Goal: Task Accomplishment & Management: Use online tool/utility

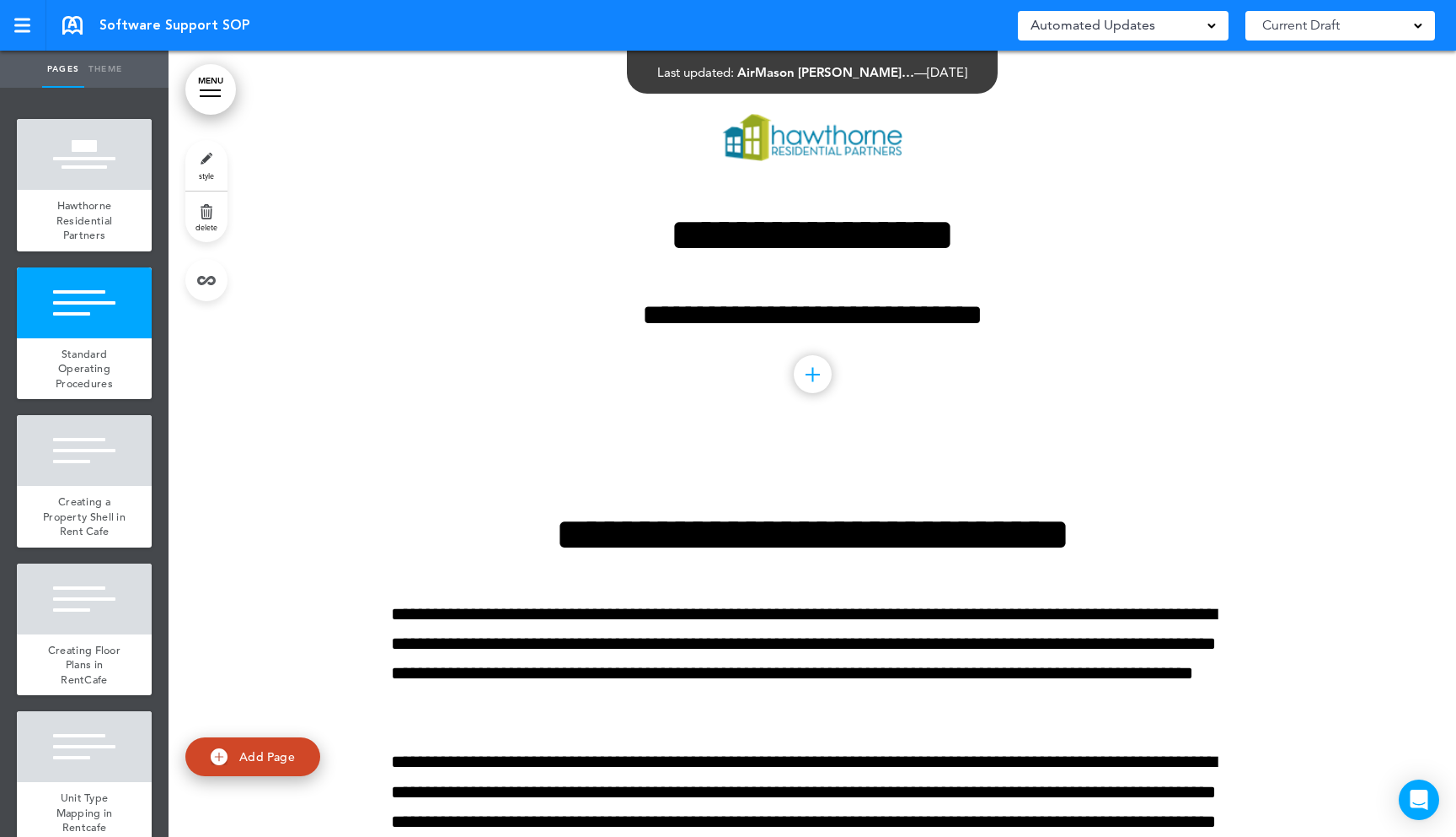
scroll to position [3, 0]
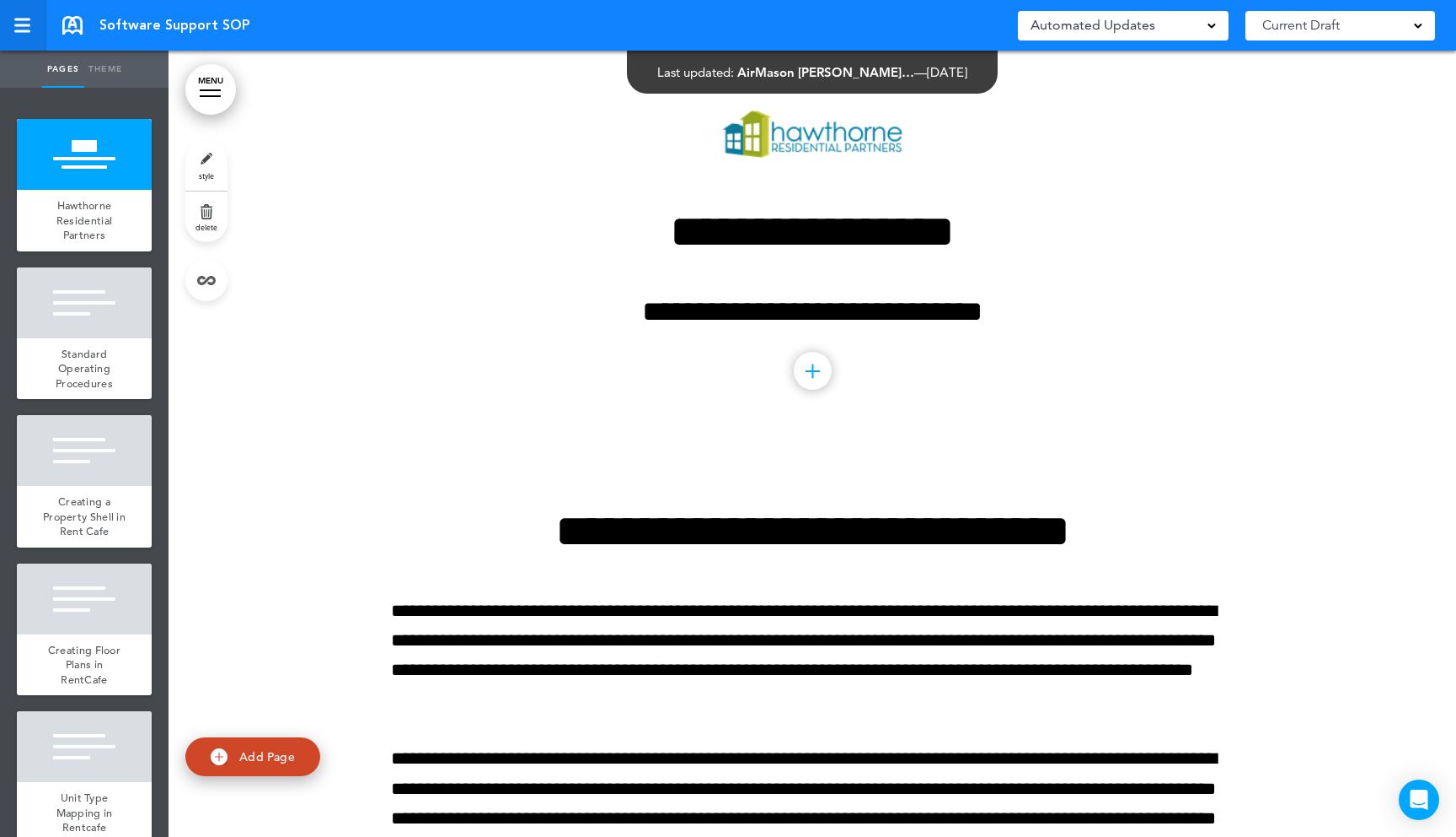
click at [25, 24] on div at bounding box center [22, 25] width 16 height 3
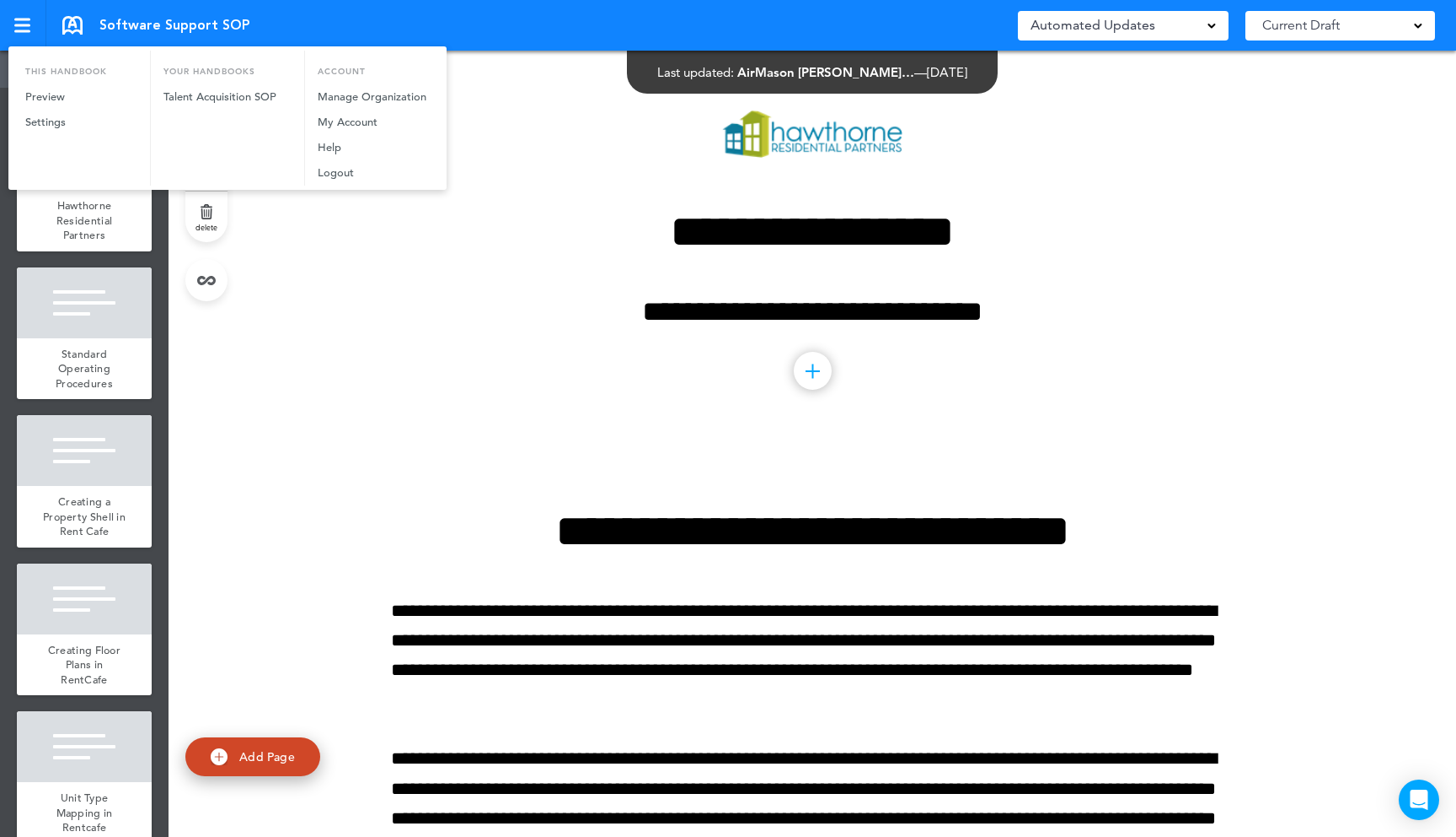
click at [273, 279] on div at bounding box center [728, 418] width 1456 height 837
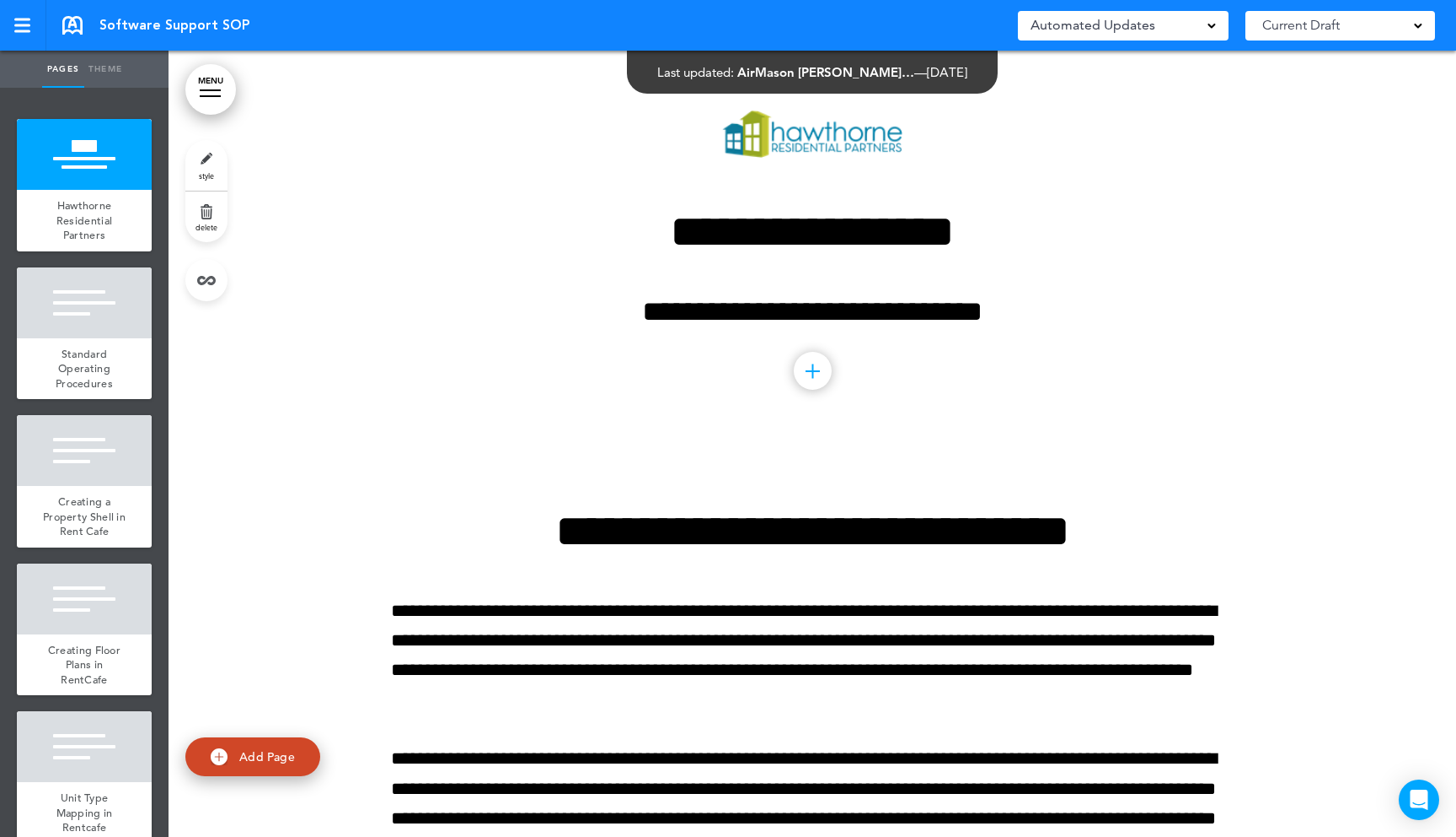
click at [107, 67] on link "Theme" at bounding box center [105, 69] width 42 height 37
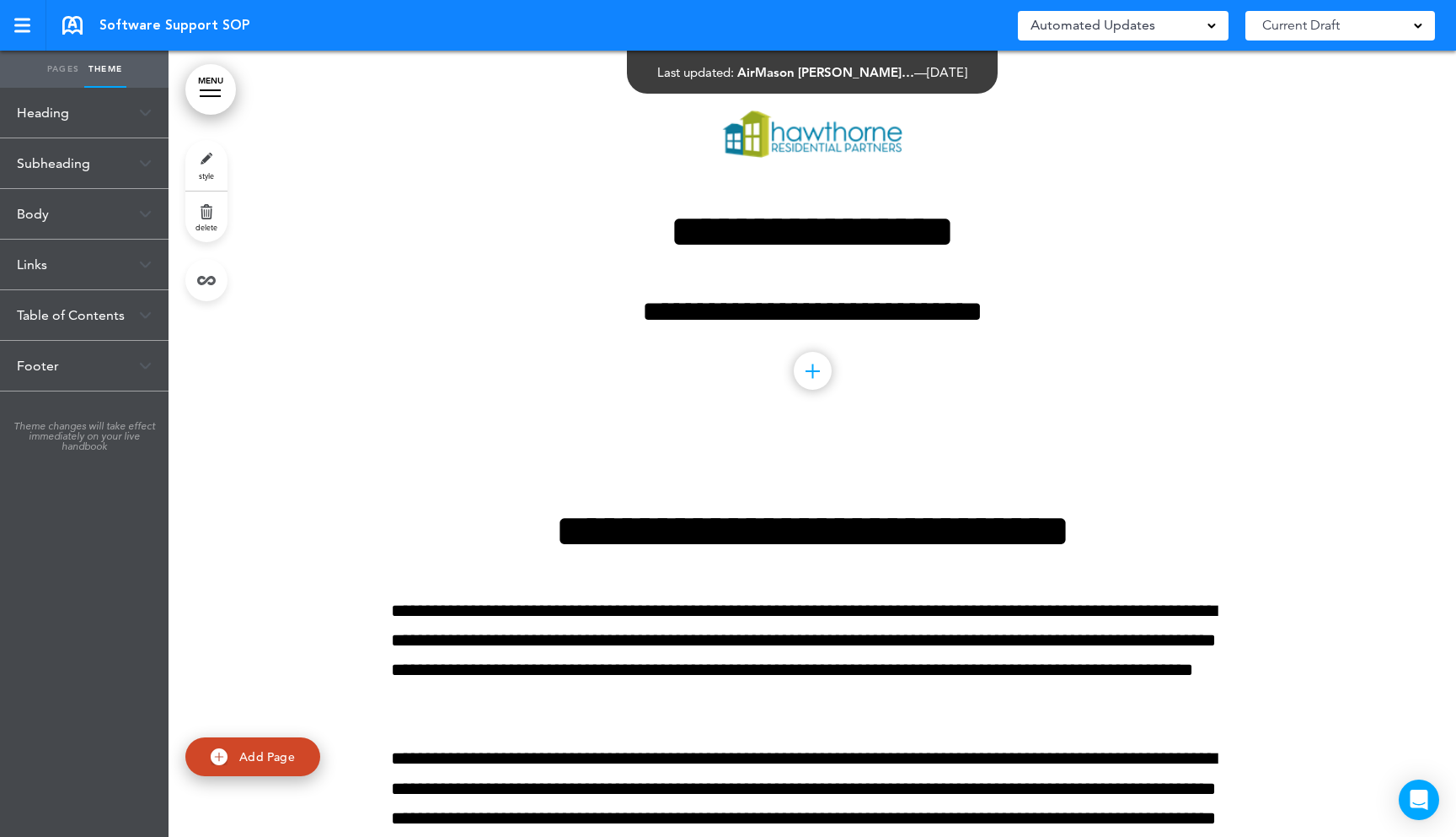
click at [154, 110] on div "Heading" at bounding box center [84, 112] width 168 height 50
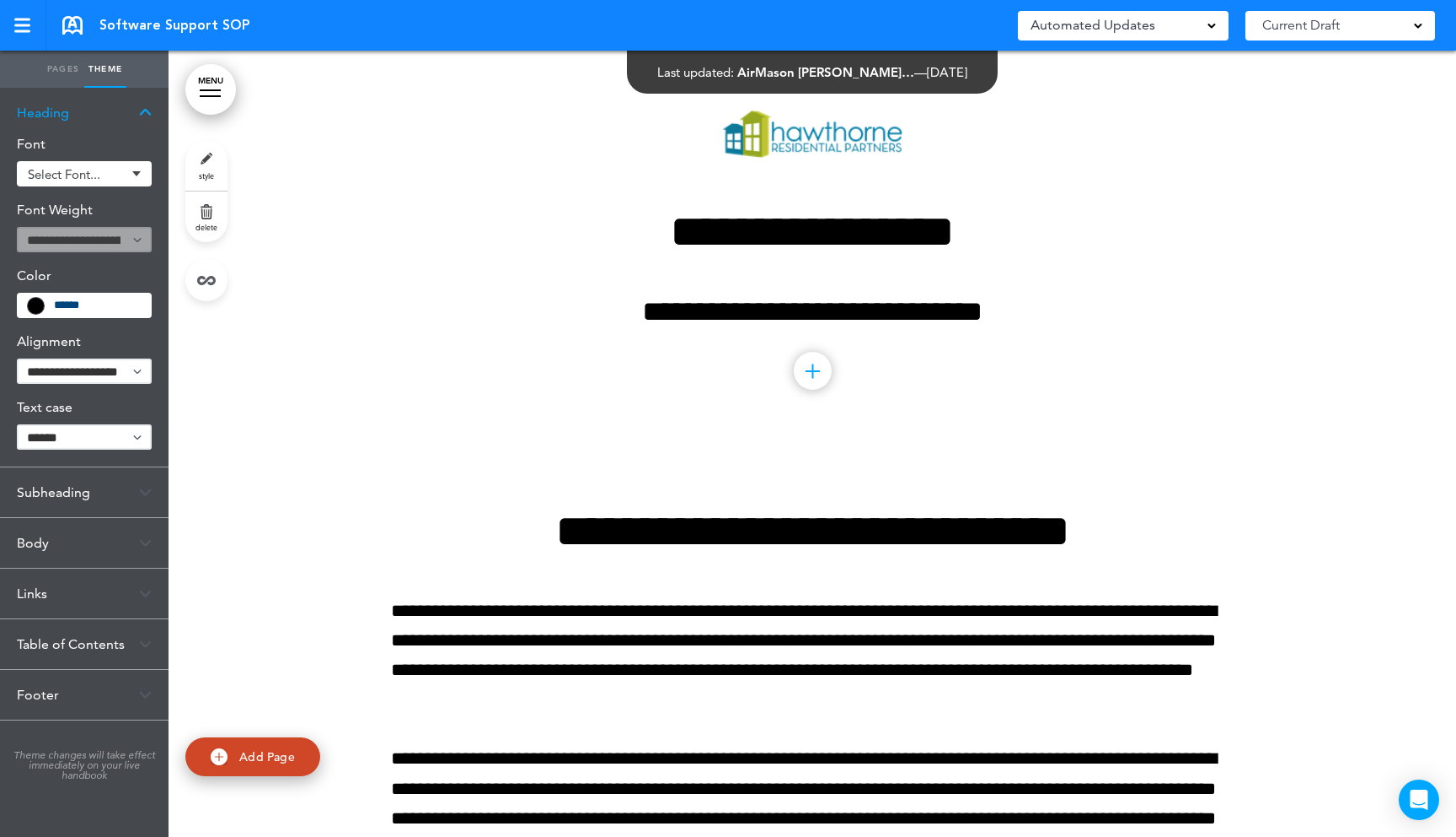
click at [145, 124] on div "Heading" at bounding box center [84, 112] width 168 height 50
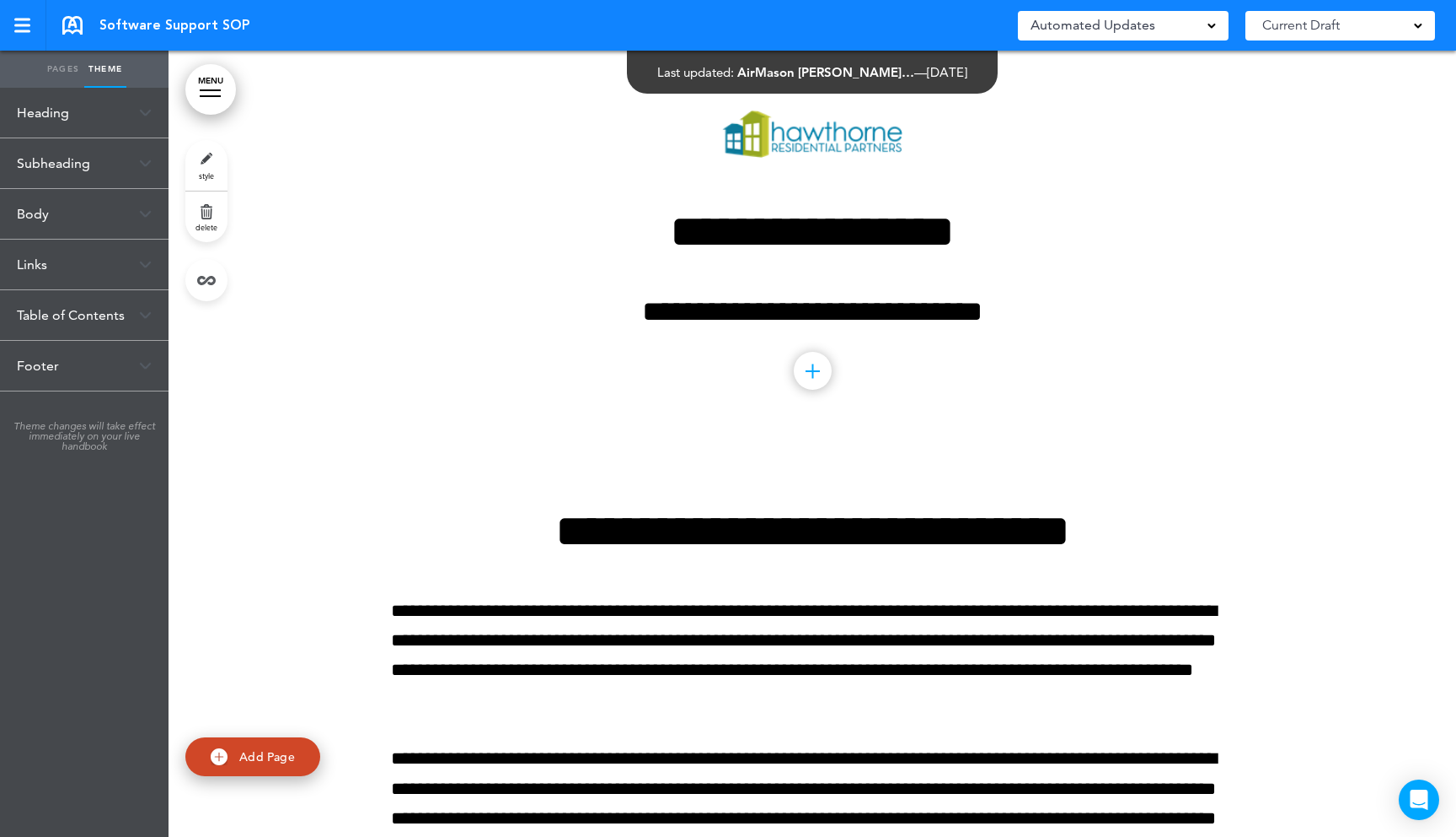
click at [142, 315] on img at bounding box center [145, 315] width 13 height 10
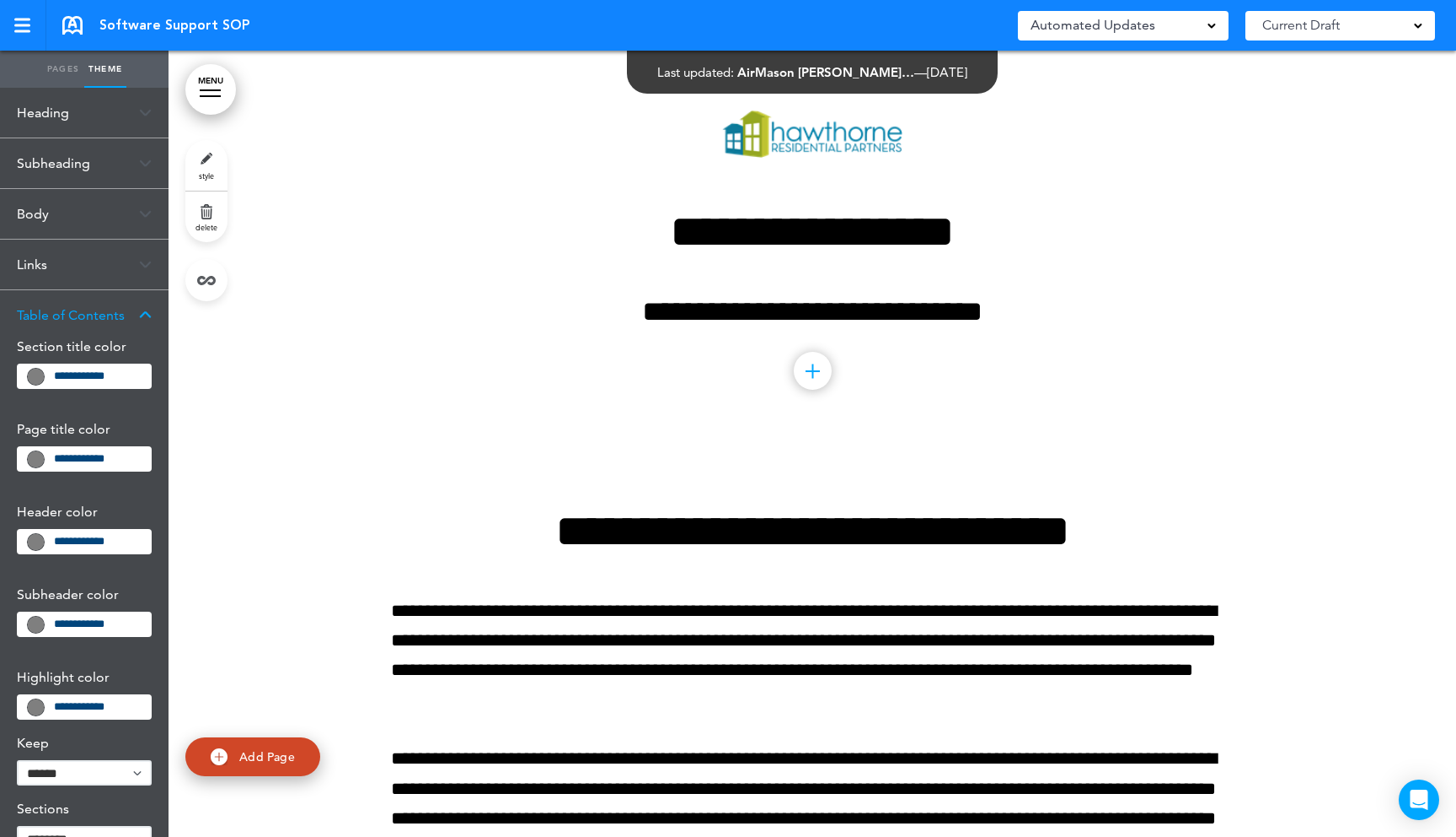
click at [142, 315] on img at bounding box center [145, 315] width 13 height 10
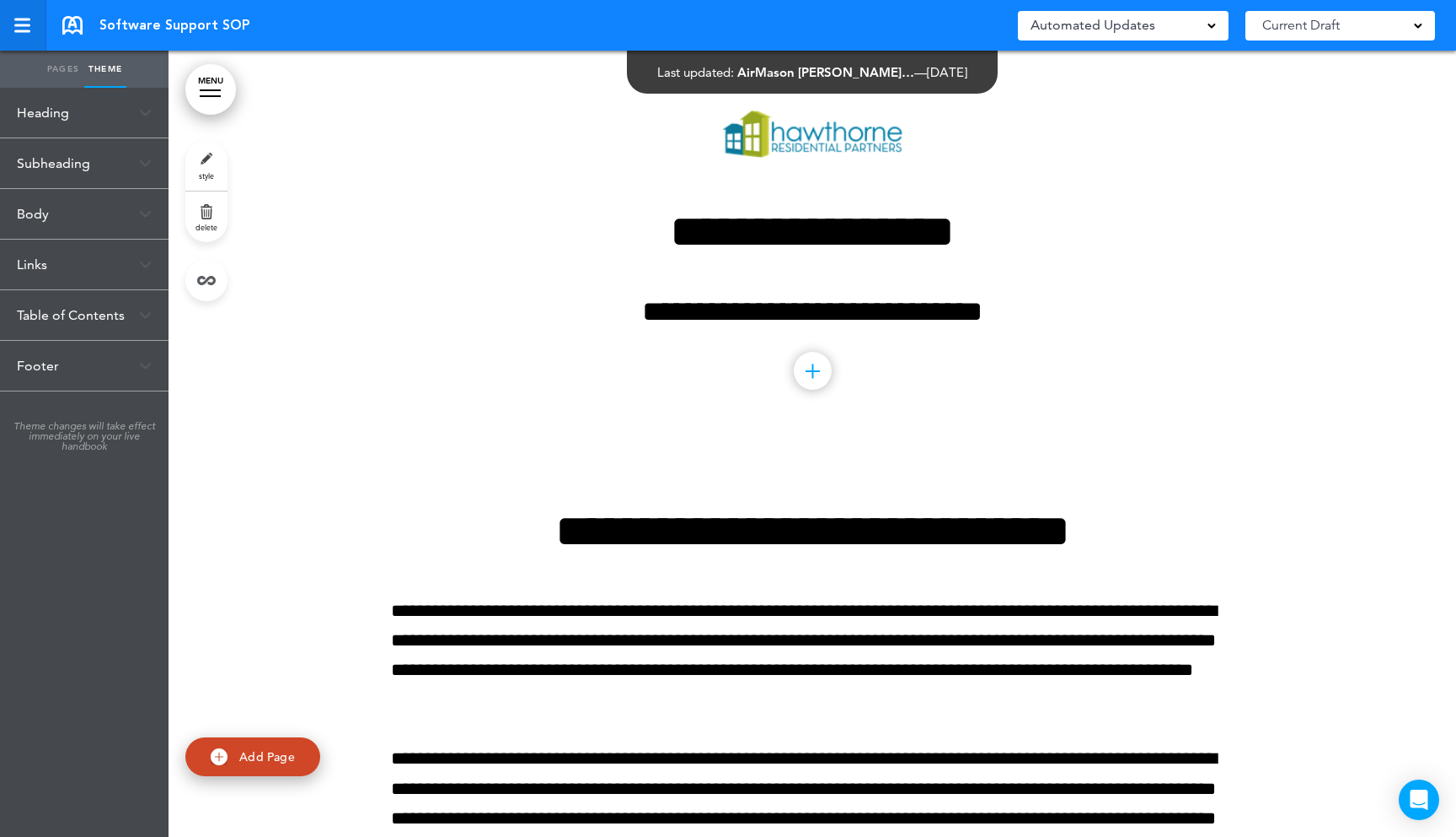
click at [11, 25] on link at bounding box center [23, 25] width 47 height 51
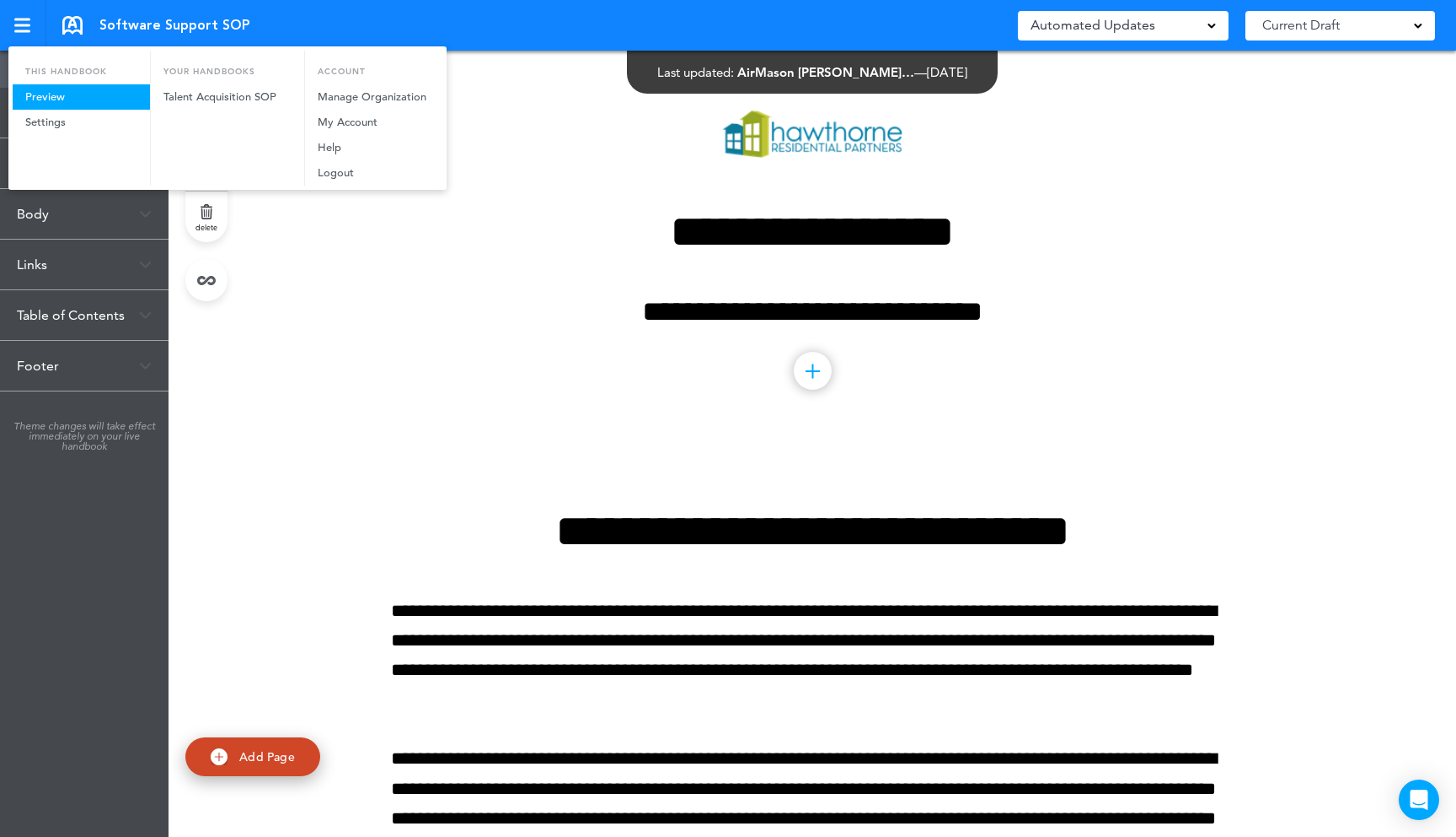
click at [45, 97] on link "Preview" at bounding box center [81, 97] width 137 height 25
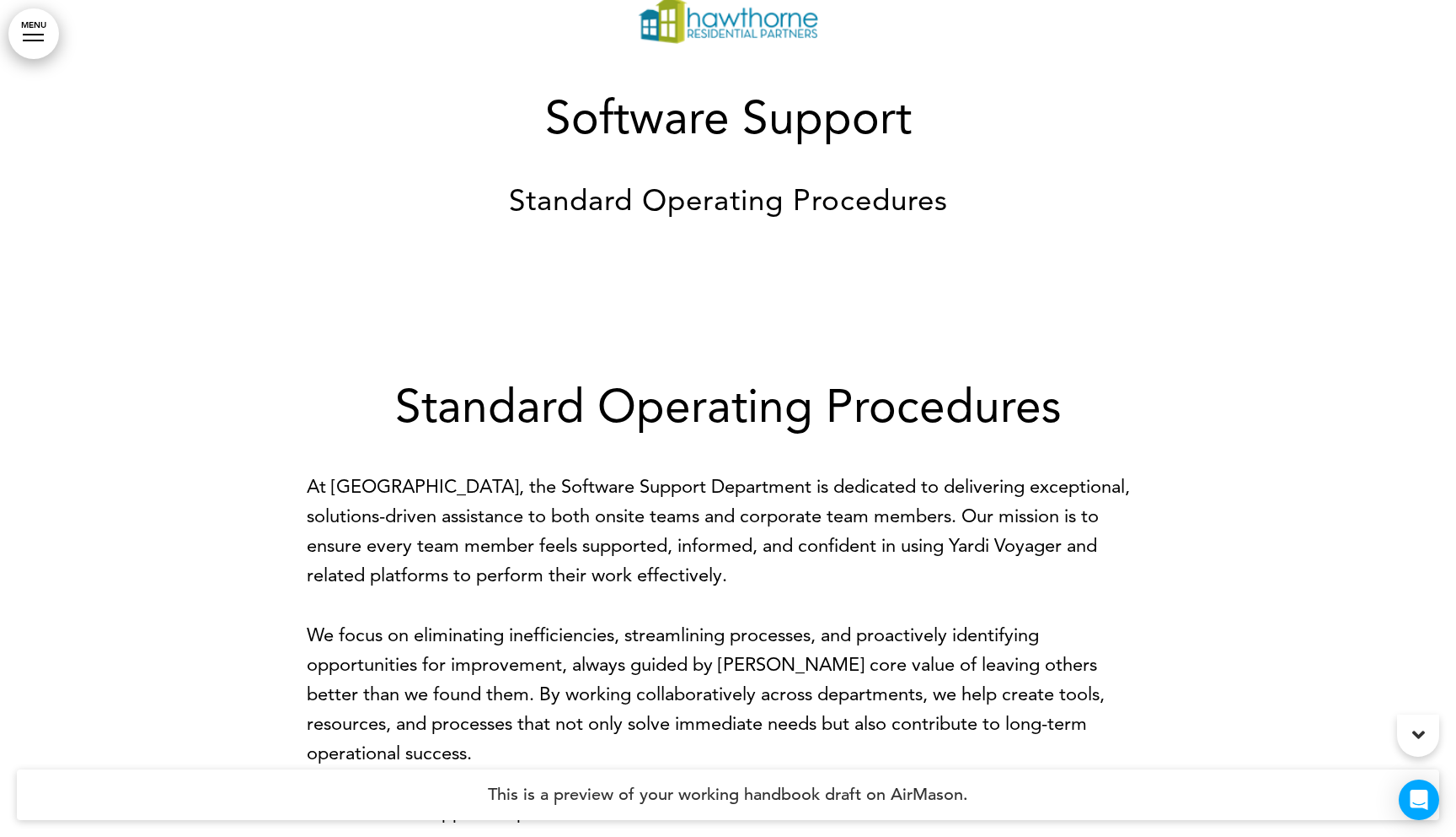
scroll to position [59, 0]
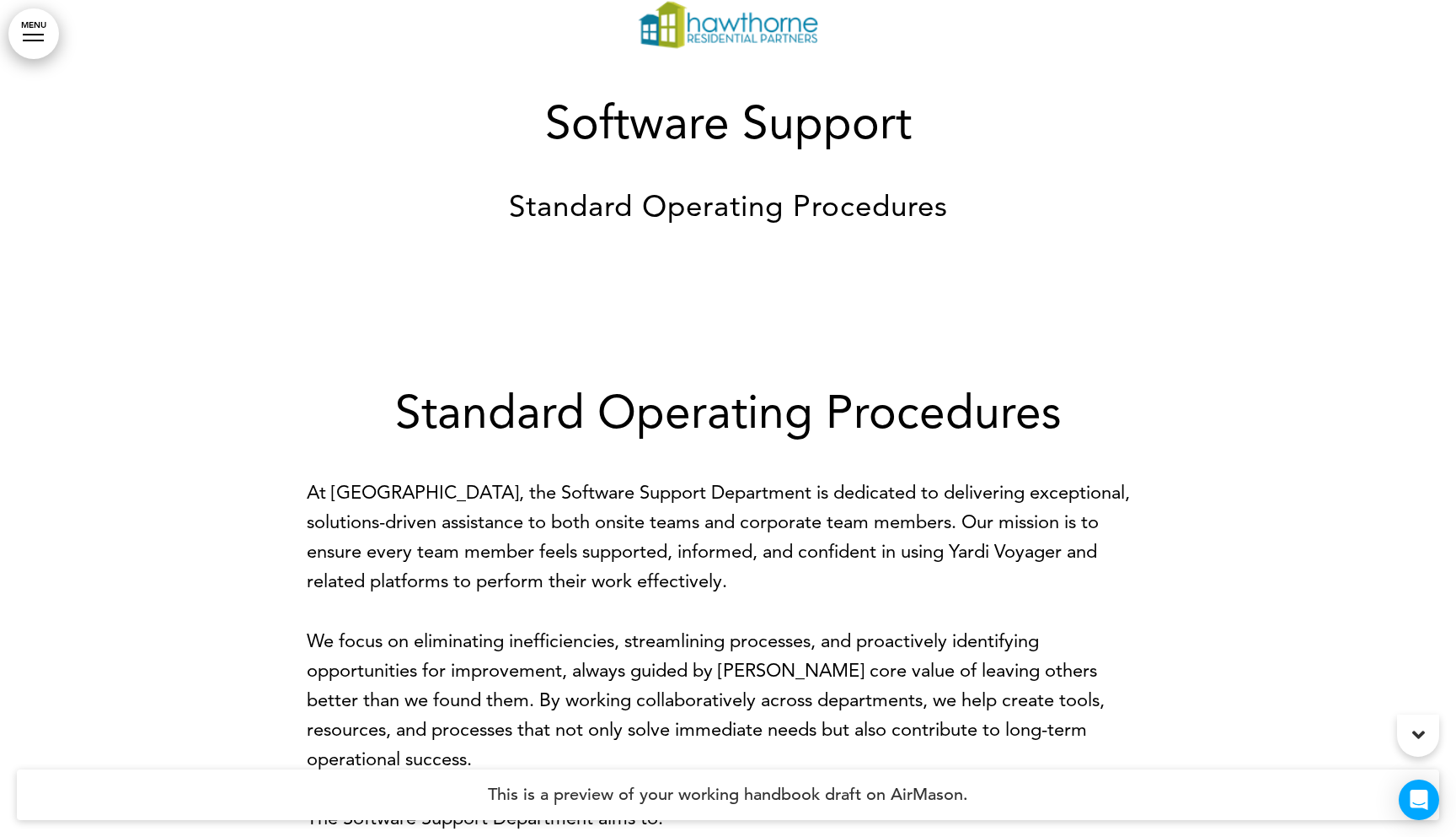
click at [39, 35] on link "MENU" at bounding box center [34, 34] width 51 height 51
